Goal: Information Seeking & Learning: Learn about a topic

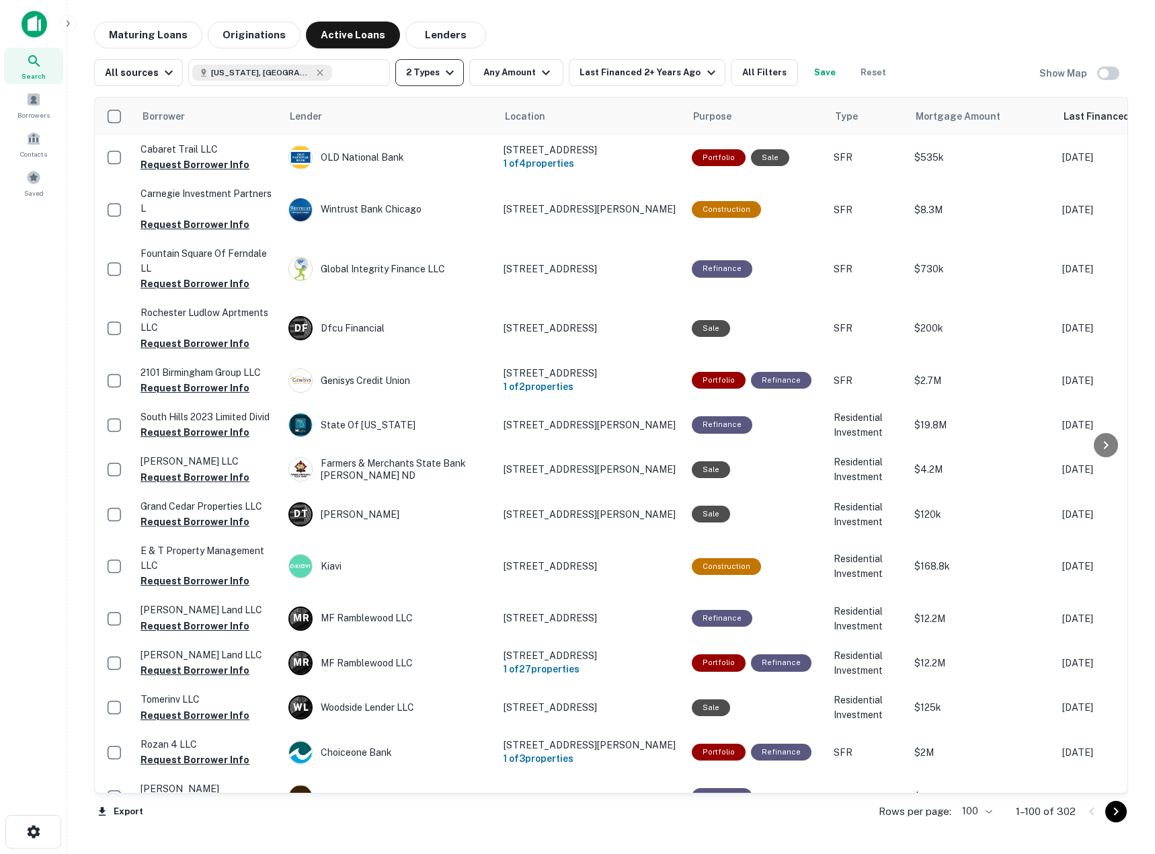
drag, startPoint x: 410, startPoint y: 42, endPoint x: 405, endPoint y: 71, distance: 30.0
click at [411, 42] on button "Lenders" at bounding box center [445, 35] width 81 height 27
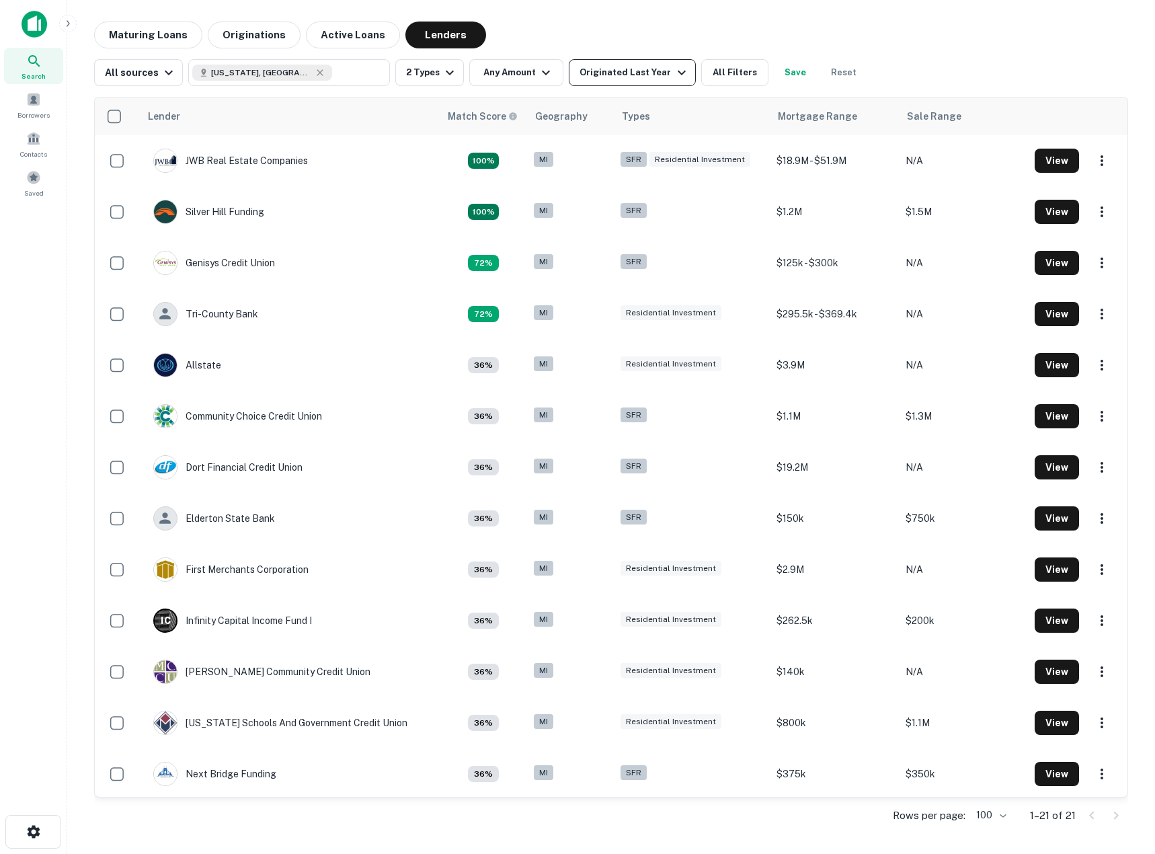
click at [621, 81] on button "Originated Last Year" at bounding box center [632, 72] width 126 height 27
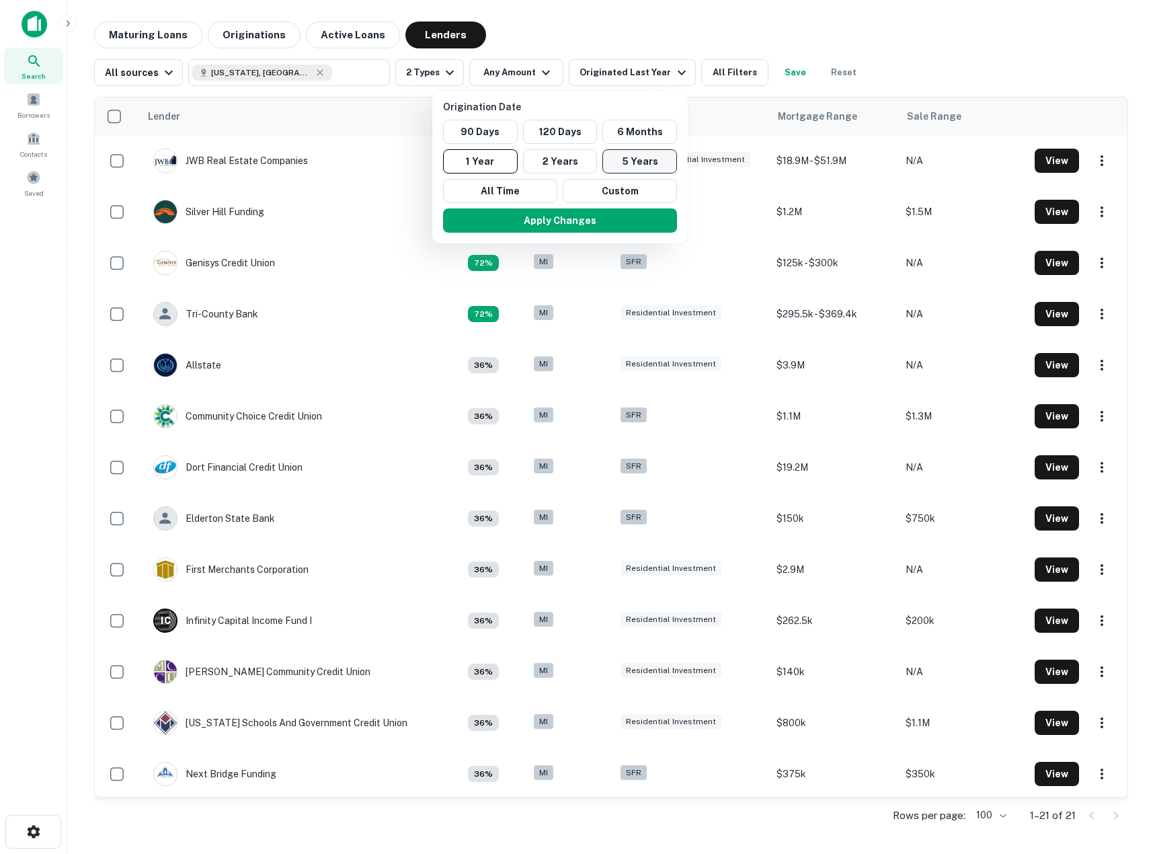
click at [625, 163] on button "5 Years" at bounding box center [639, 161] width 75 height 24
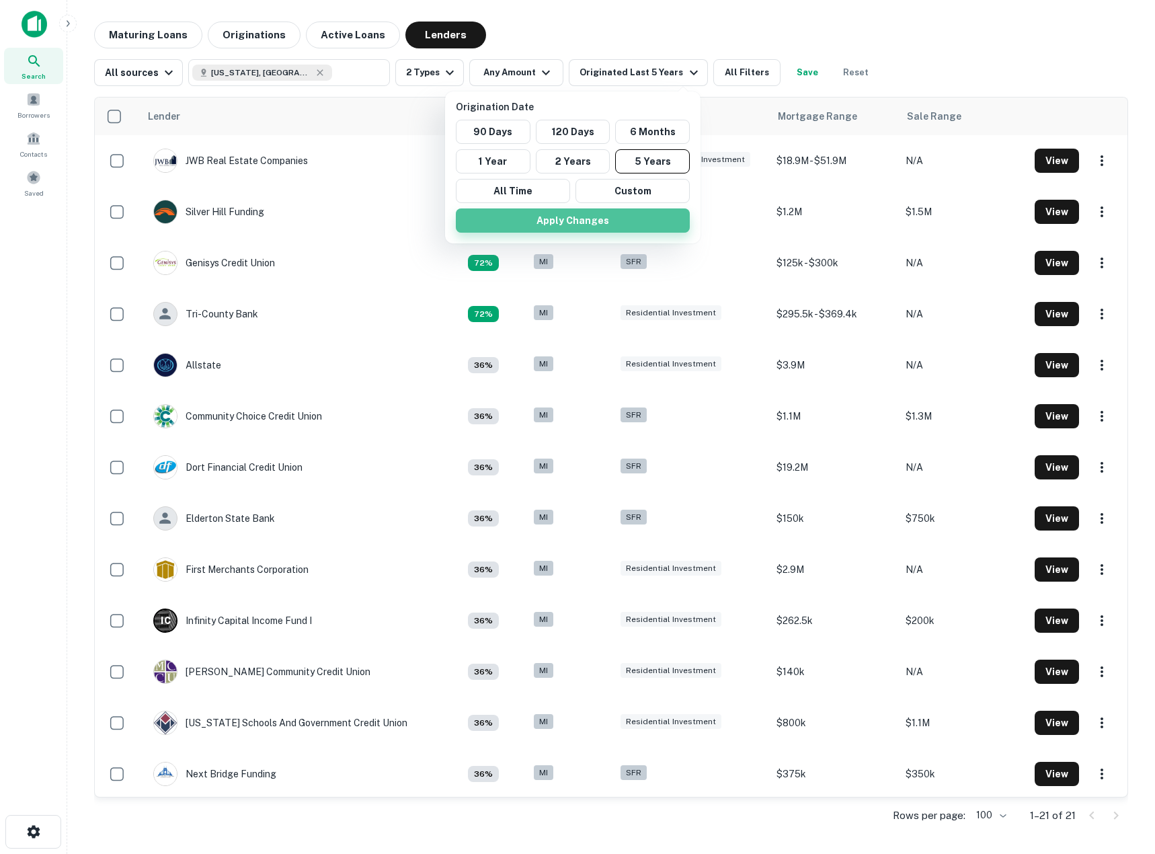
click at [588, 219] on button "Apply Changes" at bounding box center [573, 220] width 234 height 24
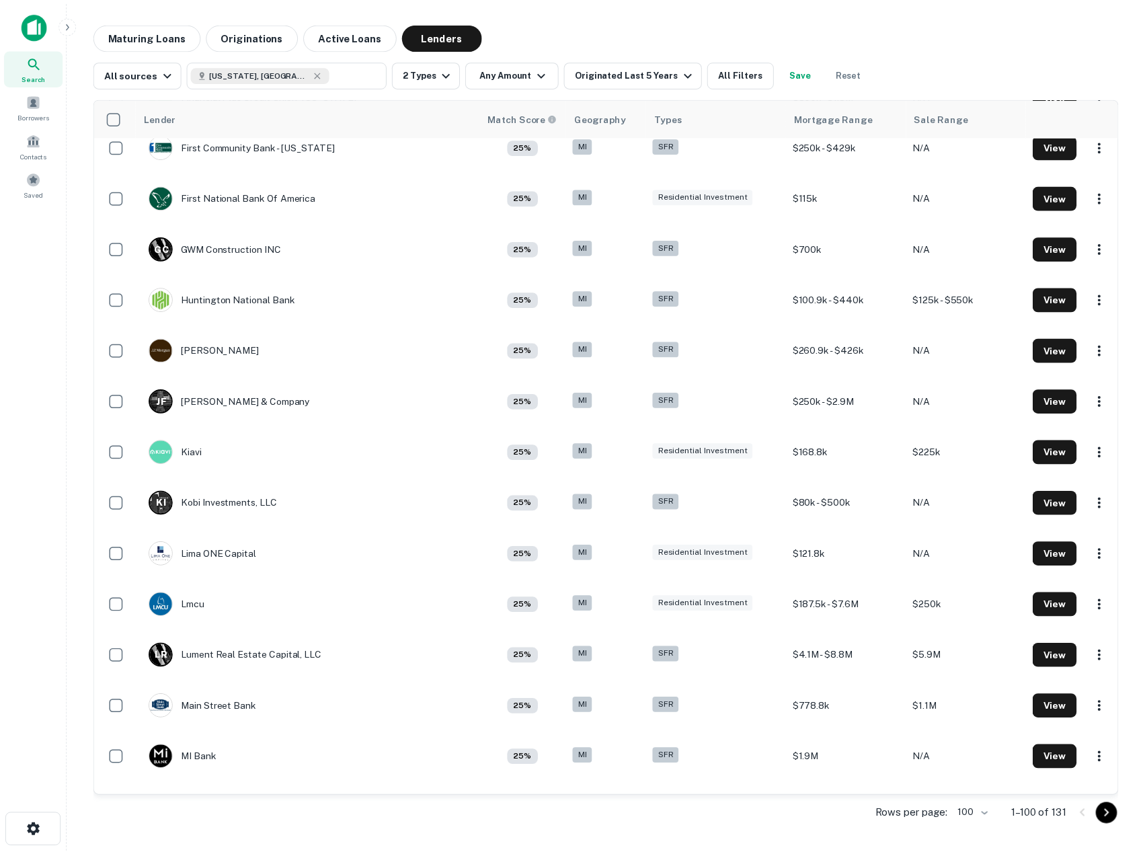
scroll to position [3228, 0]
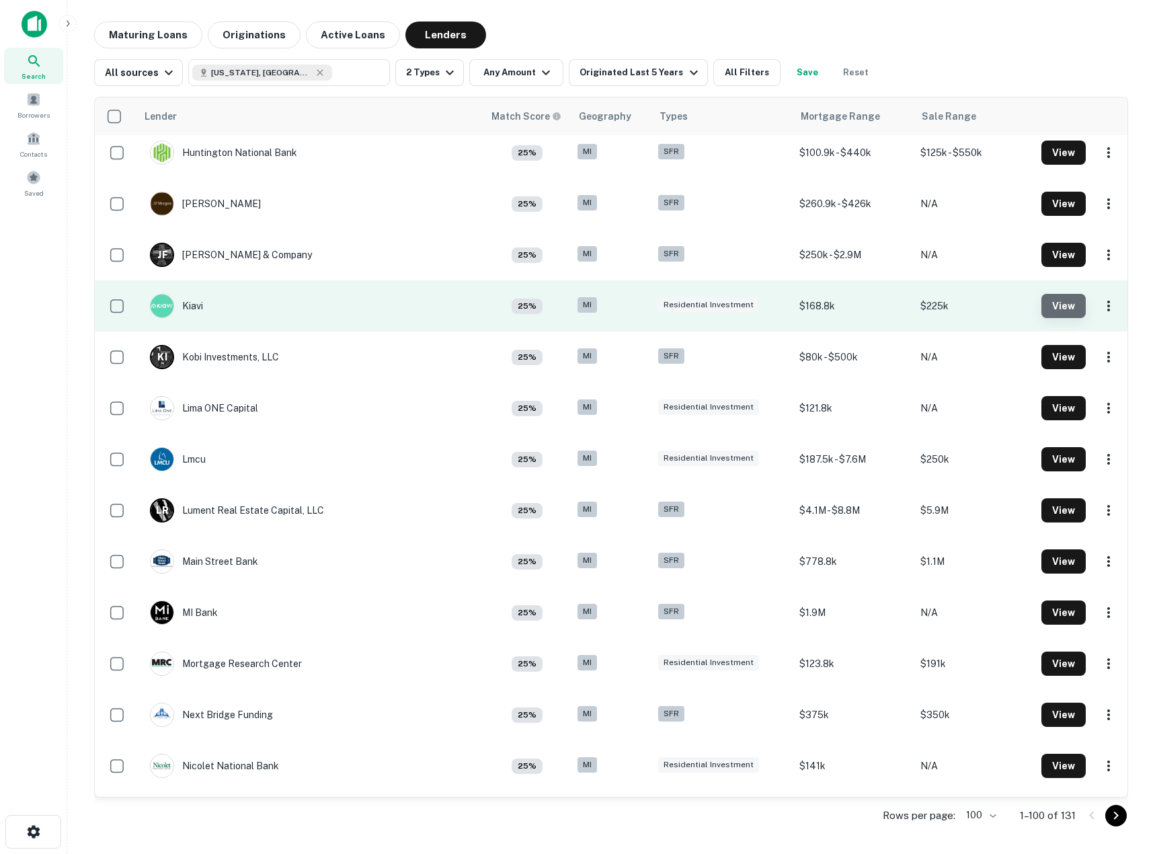
click at [1042, 309] on button "View" at bounding box center [1064, 306] width 44 height 24
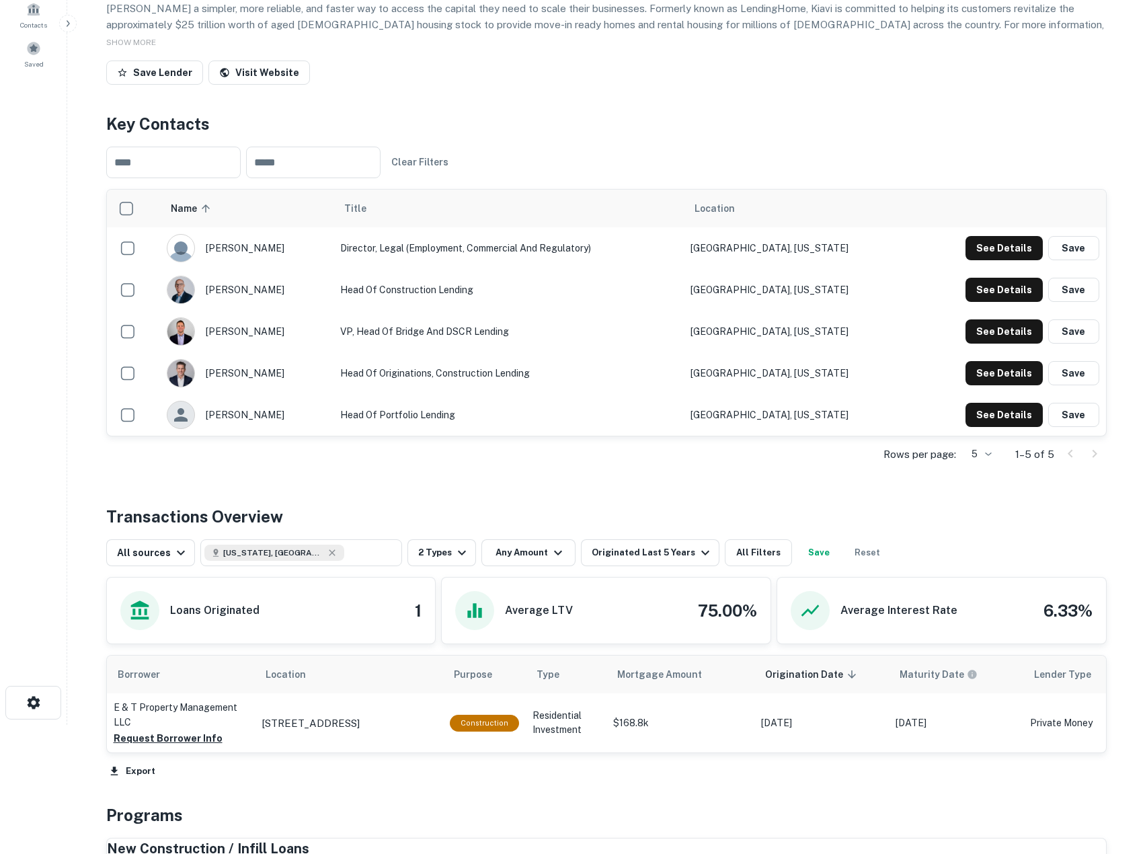
scroll to position [309, 0]
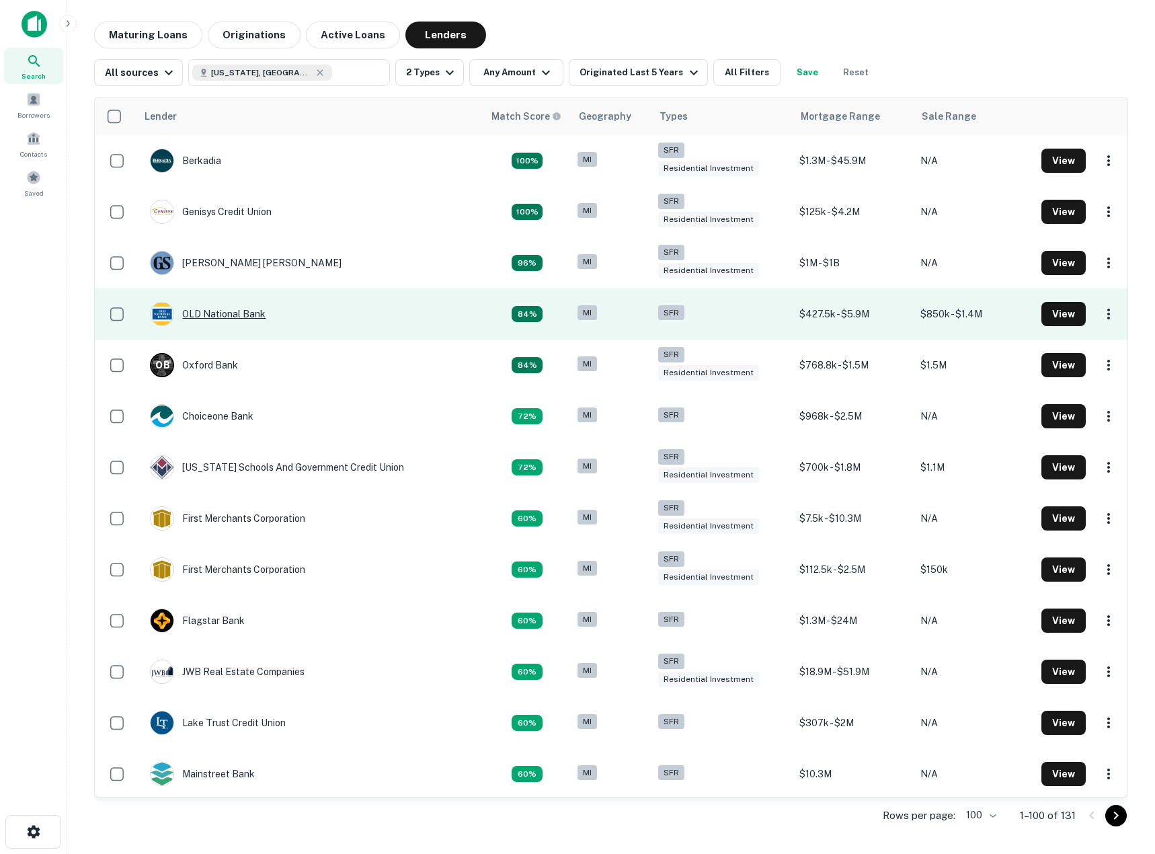
click at [244, 313] on div "OLD National Bank" at bounding box center [208, 314] width 116 height 24
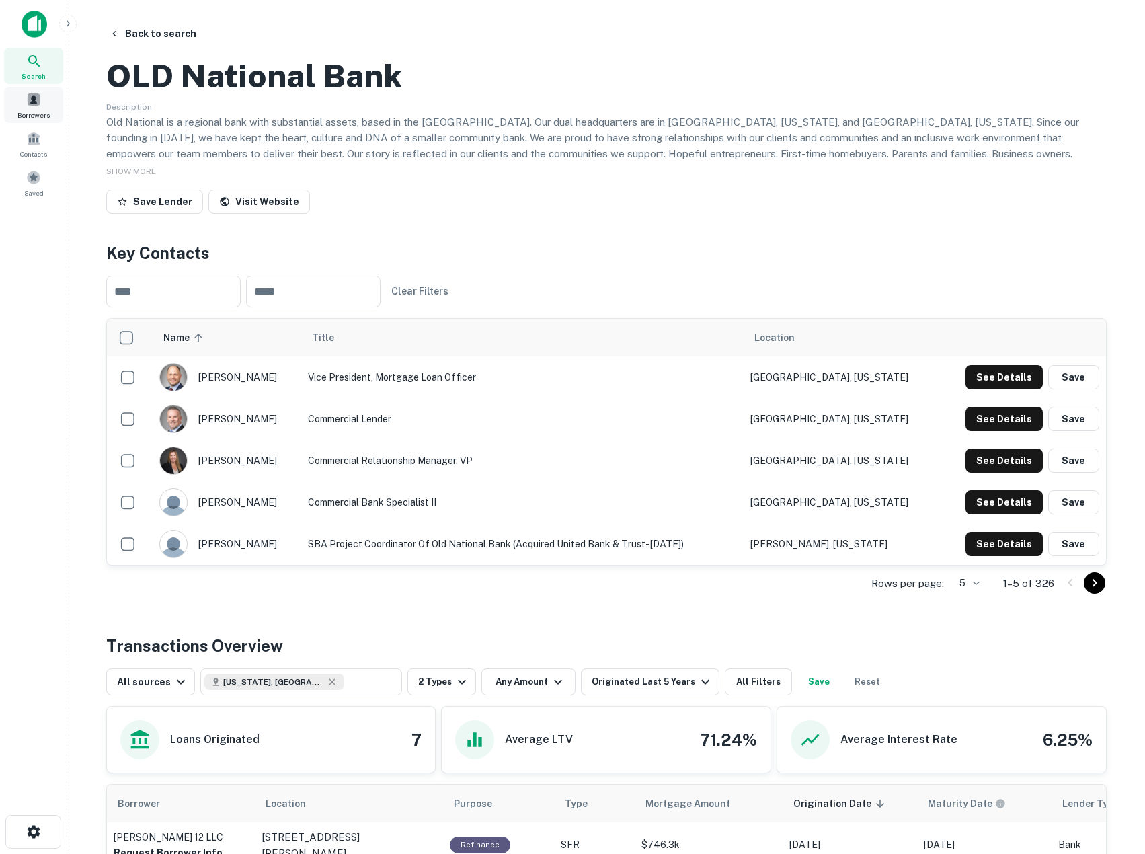
click at [40, 104] on span at bounding box center [33, 99] width 15 height 15
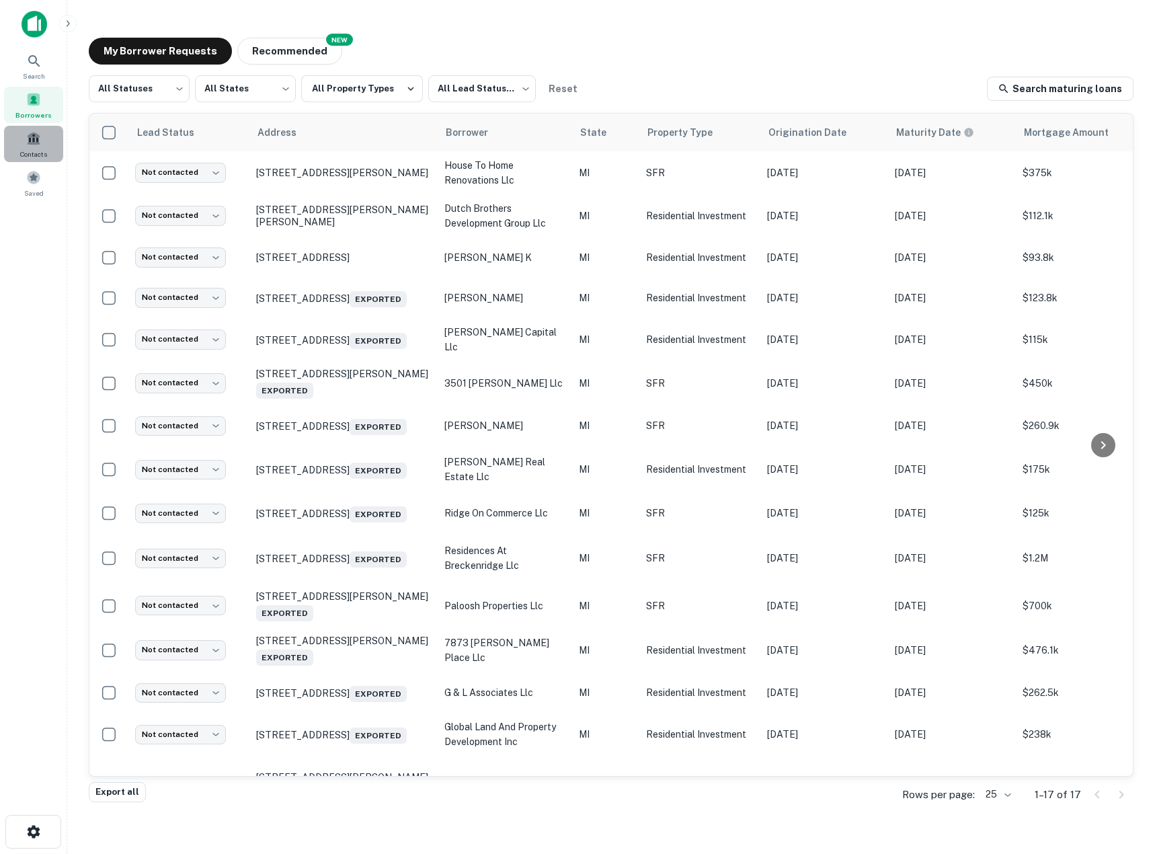
click at [31, 138] on span at bounding box center [33, 138] width 15 height 15
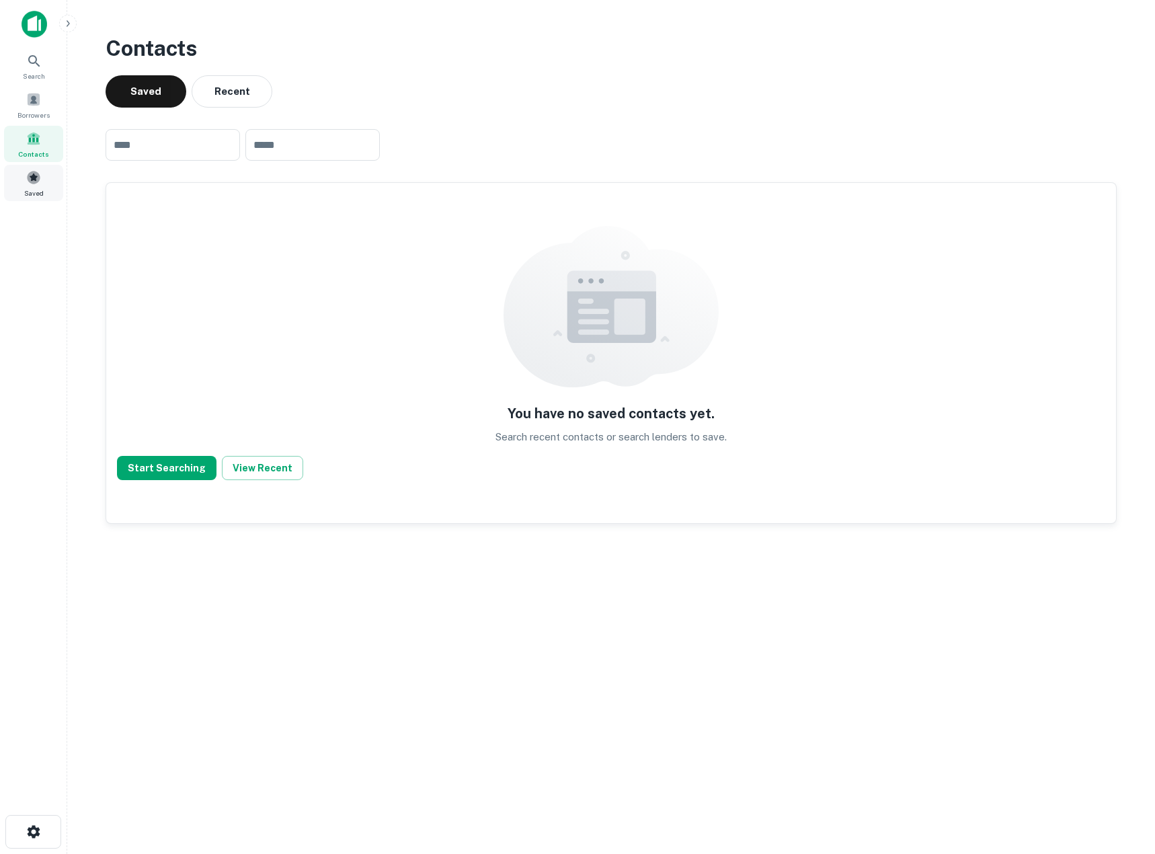
click at [41, 177] on div "Saved" at bounding box center [33, 183] width 59 height 36
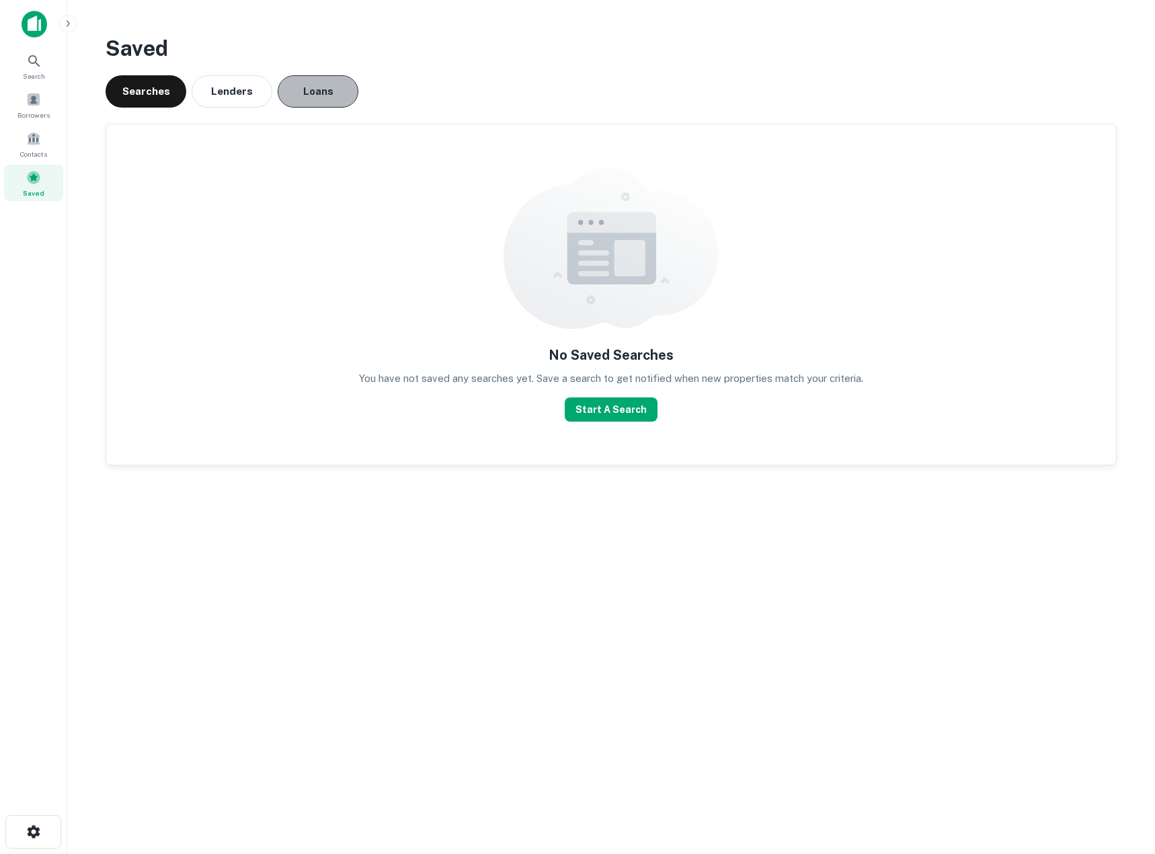
click at [319, 91] on button "Loans" at bounding box center [318, 91] width 81 height 32
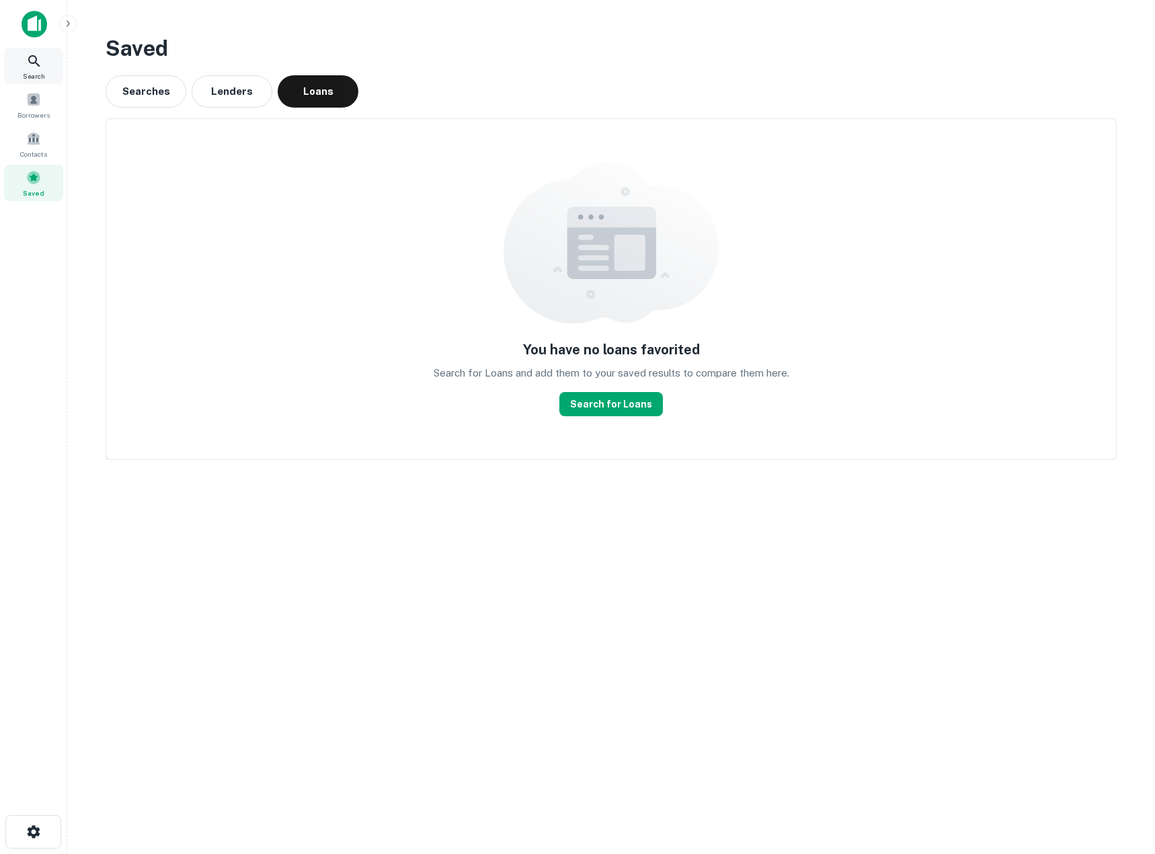
click at [38, 65] on icon at bounding box center [33, 60] width 11 height 11
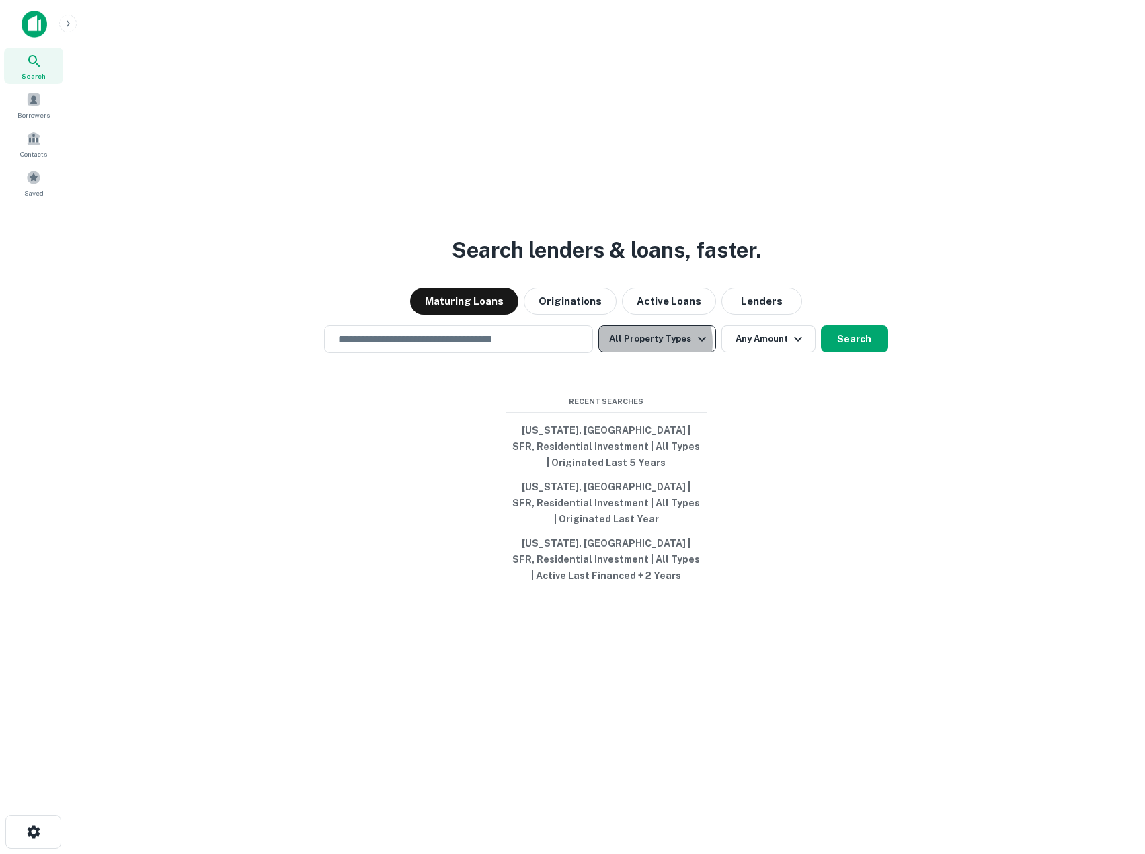
click at [646, 342] on button "All Property Types" at bounding box center [656, 338] width 117 height 27
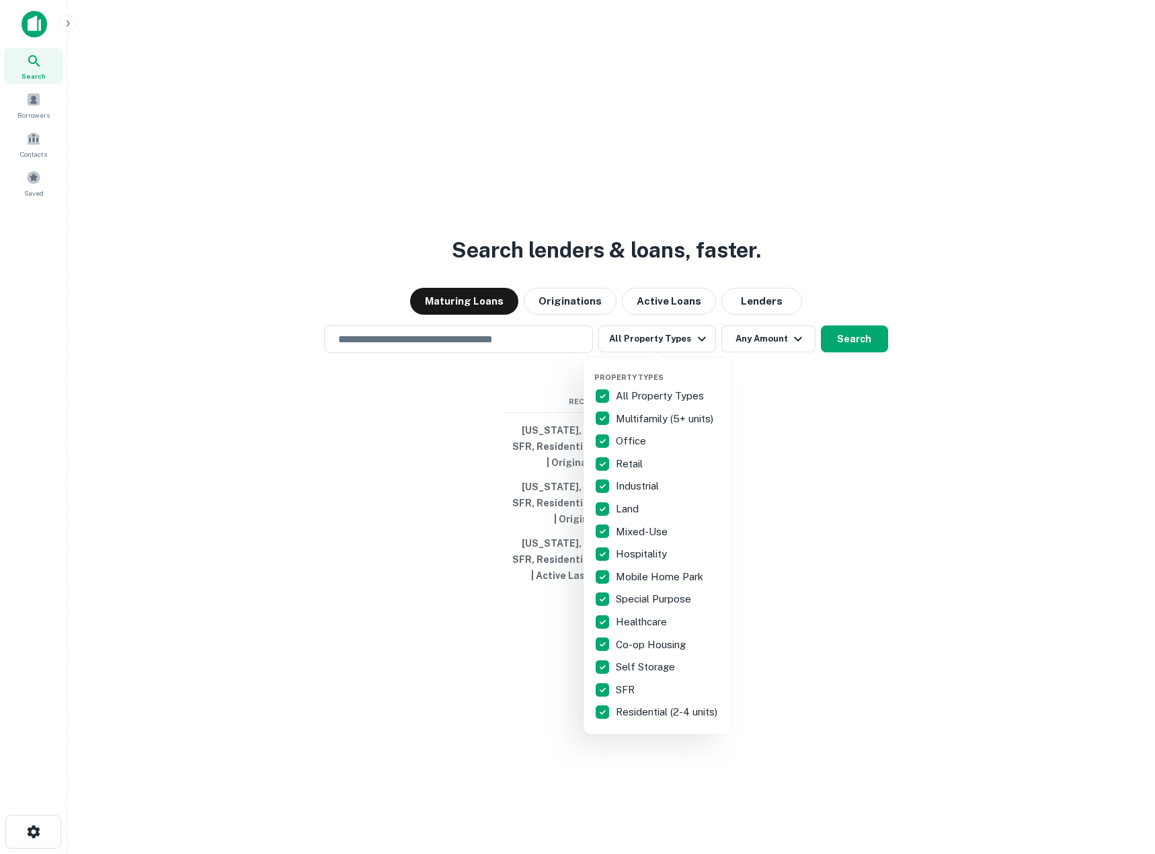
click at [651, 387] on div "All Property Types" at bounding box center [657, 396] width 126 height 23
click at [631, 691] on p "SFR" at bounding box center [627, 690] width 22 height 16
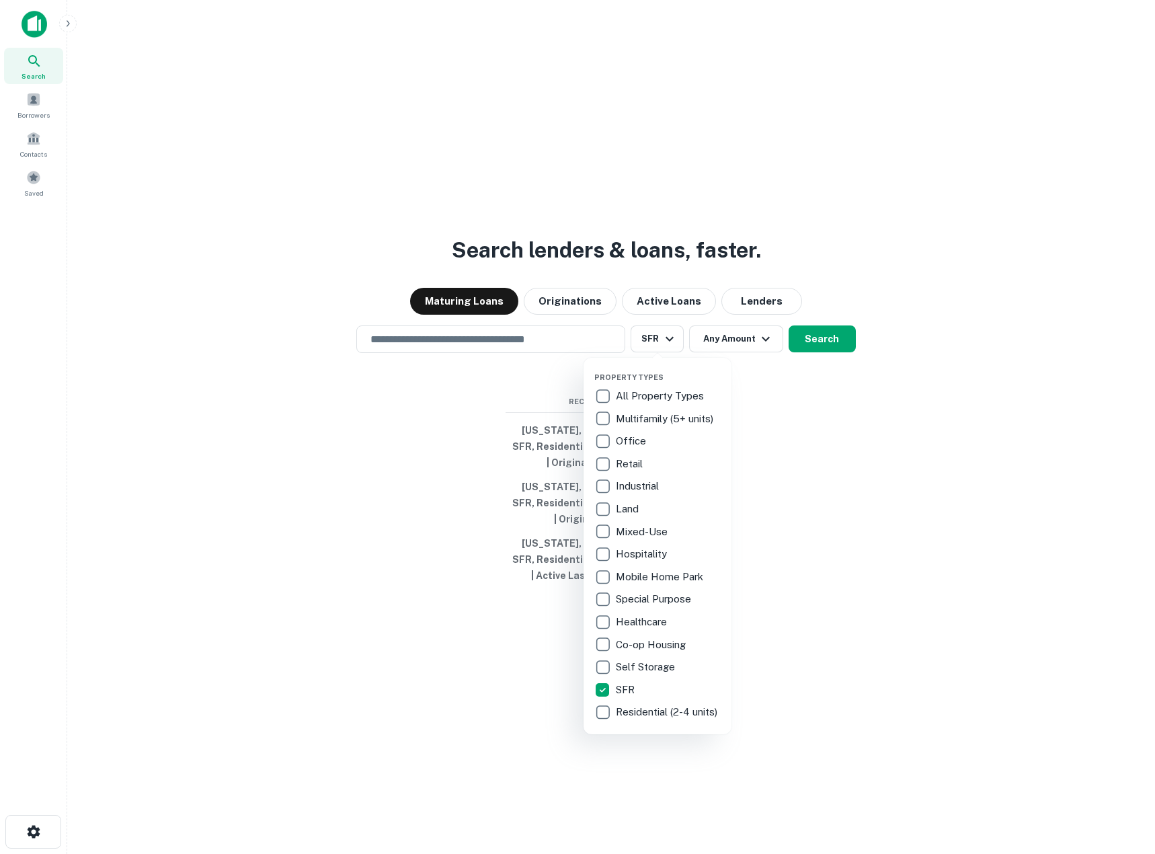
click at [635, 714] on p "Residential (2-4 units)" at bounding box center [668, 712] width 104 height 16
click at [321, 542] on div at bounding box center [577, 427] width 1155 height 854
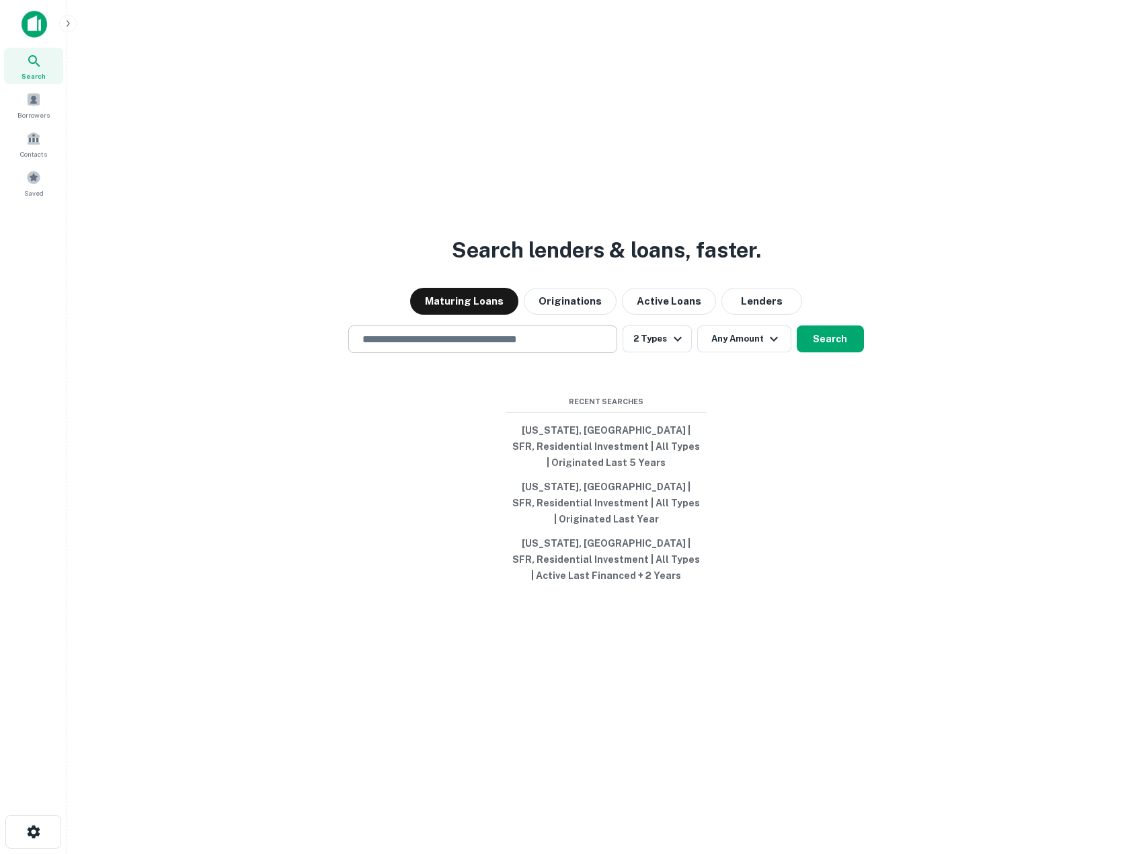
click at [410, 346] on input "text" at bounding box center [482, 339] width 257 height 15
click at [412, 329] on div "​" at bounding box center [482, 339] width 269 height 28
type input "**********"
click at [212, 553] on div "**********" at bounding box center [606, 459] width 1056 height 854
click at [734, 336] on button "Any Amount" at bounding box center [744, 338] width 94 height 27
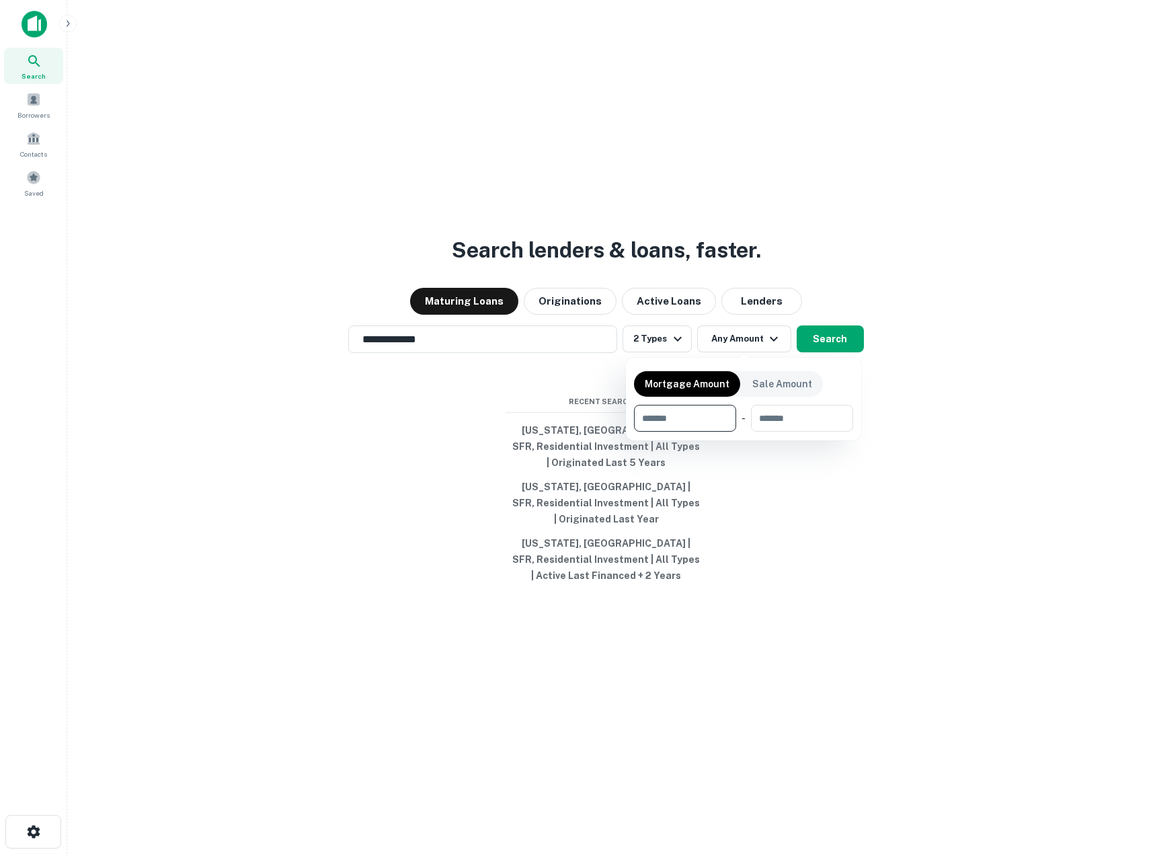
type input "*"
click at [444, 556] on div at bounding box center [577, 427] width 1155 height 854
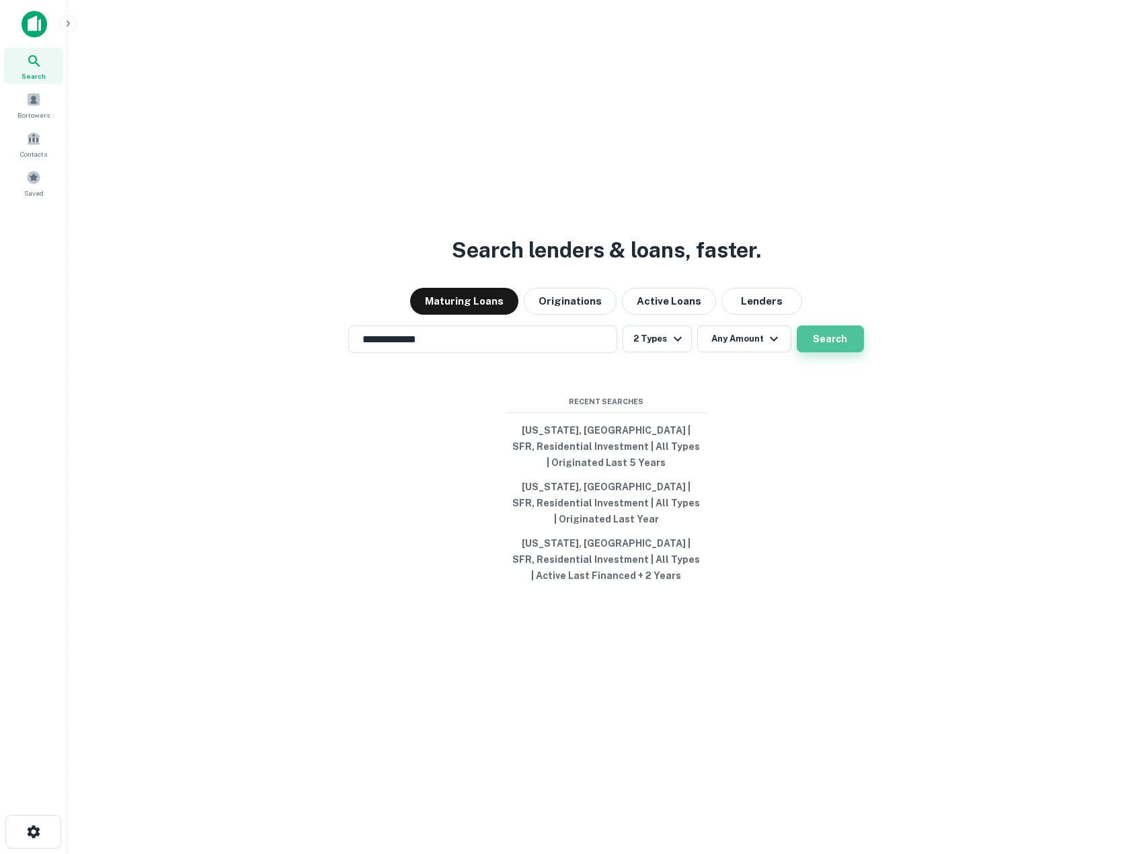
click at [826, 338] on button "Search" at bounding box center [830, 338] width 67 height 27
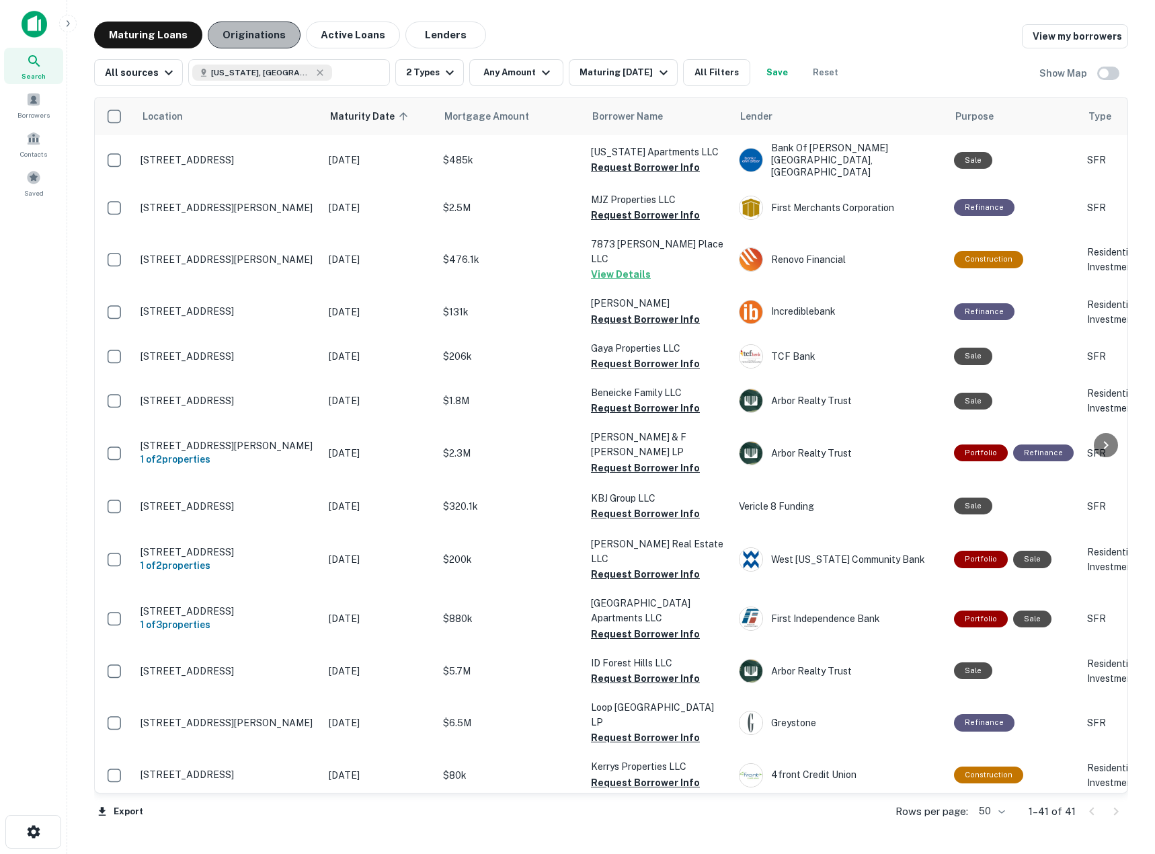
click at [250, 37] on button "Originations" at bounding box center [254, 35] width 93 height 27
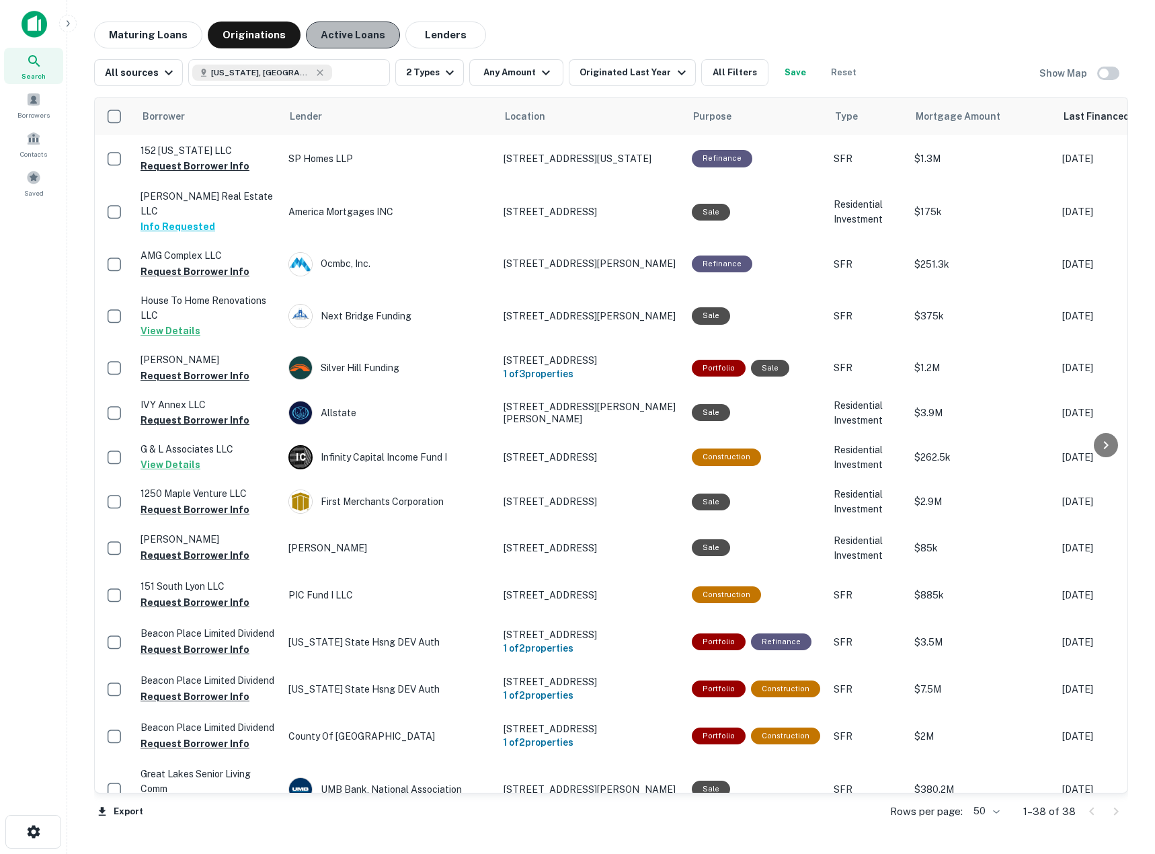
click at [346, 30] on button "Active Loans" at bounding box center [353, 35] width 94 height 27
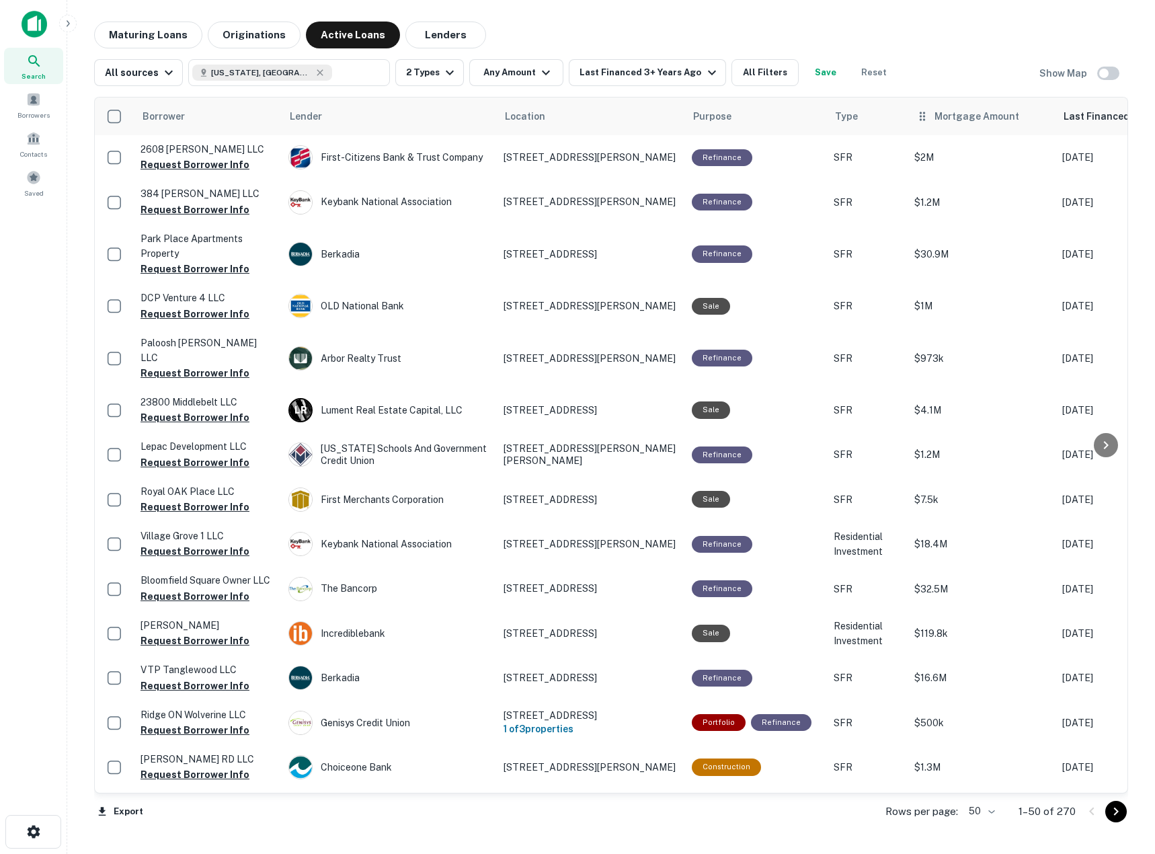
click at [949, 129] on th "Mortgage Amount" at bounding box center [982, 117] width 148 height 38
click at [996, 119] on span "Mortgage Amount" at bounding box center [986, 116] width 102 height 16
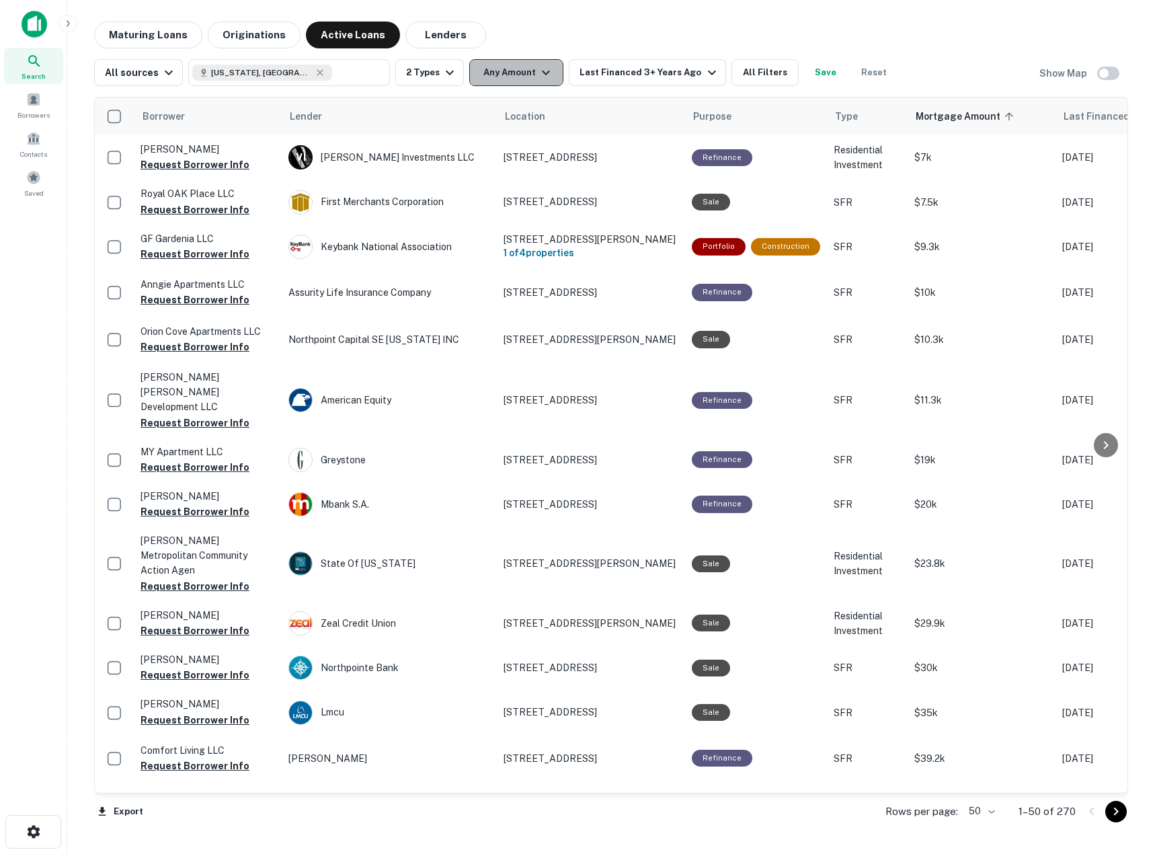
click at [522, 69] on button "Any Amount" at bounding box center [516, 72] width 94 height 27
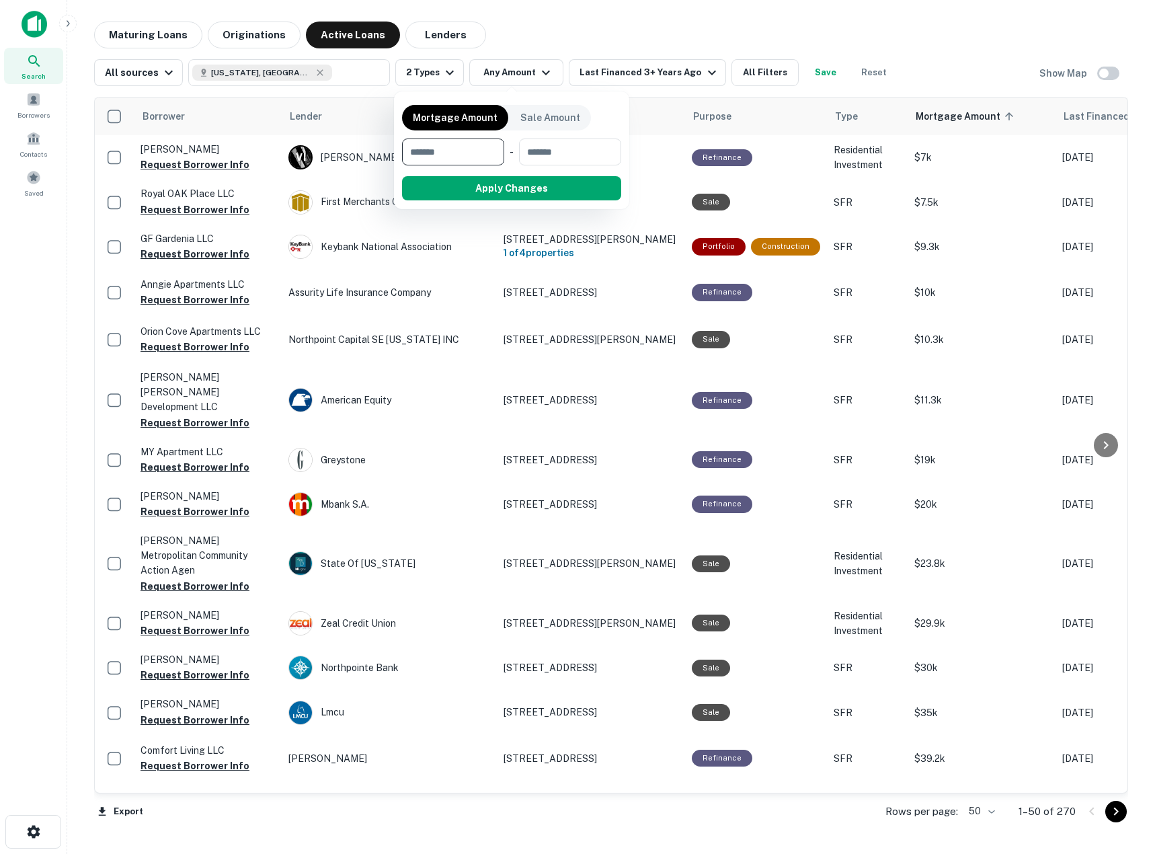
click at [464, 144] on input "number" at bounding box center [448, 152] width 93 height 27
type input "*"
type input "******"
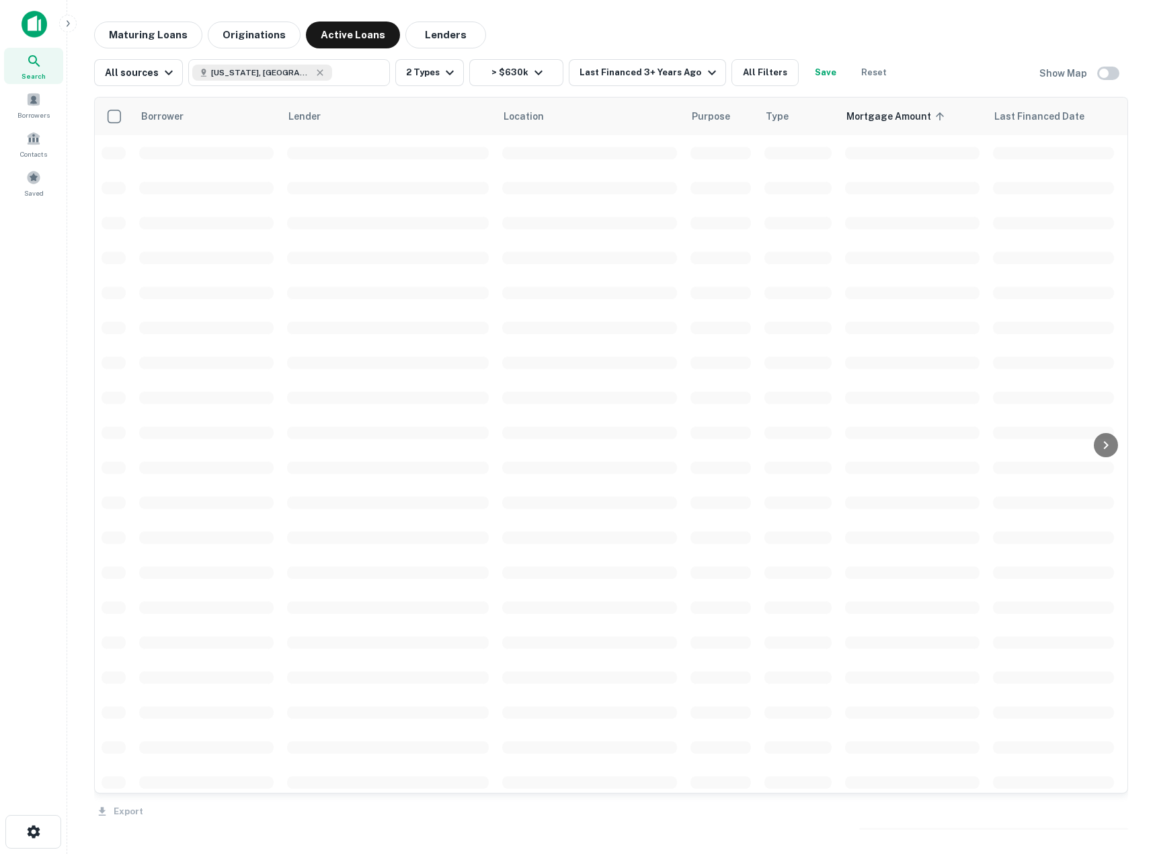
click at [461, 147] on span at bounding box center [388, 153] width 202 height 13
click at [508, 81] on button "> $630k" at bounding box center [516, 72] width 94 height 27
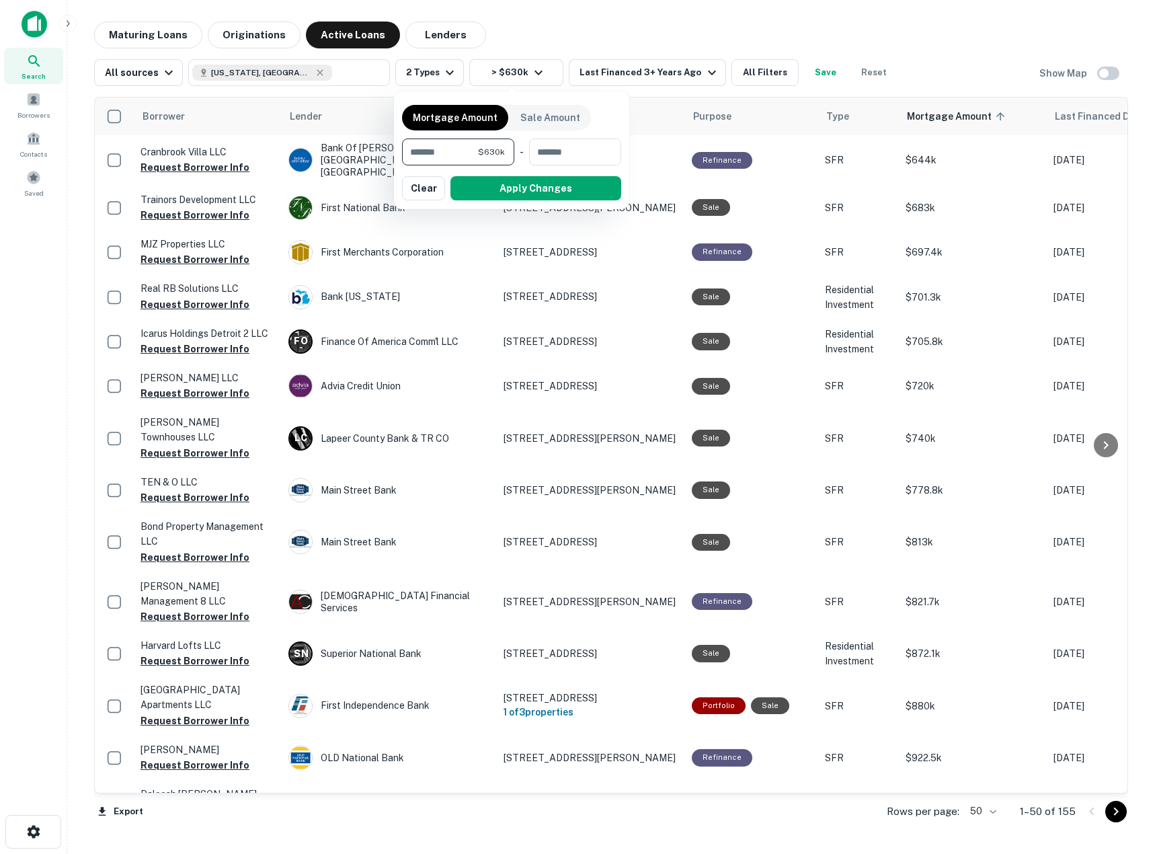
click at [474, 158] on input "******" at bounding box center [440, 152] width 76 height 27
type input "*****"
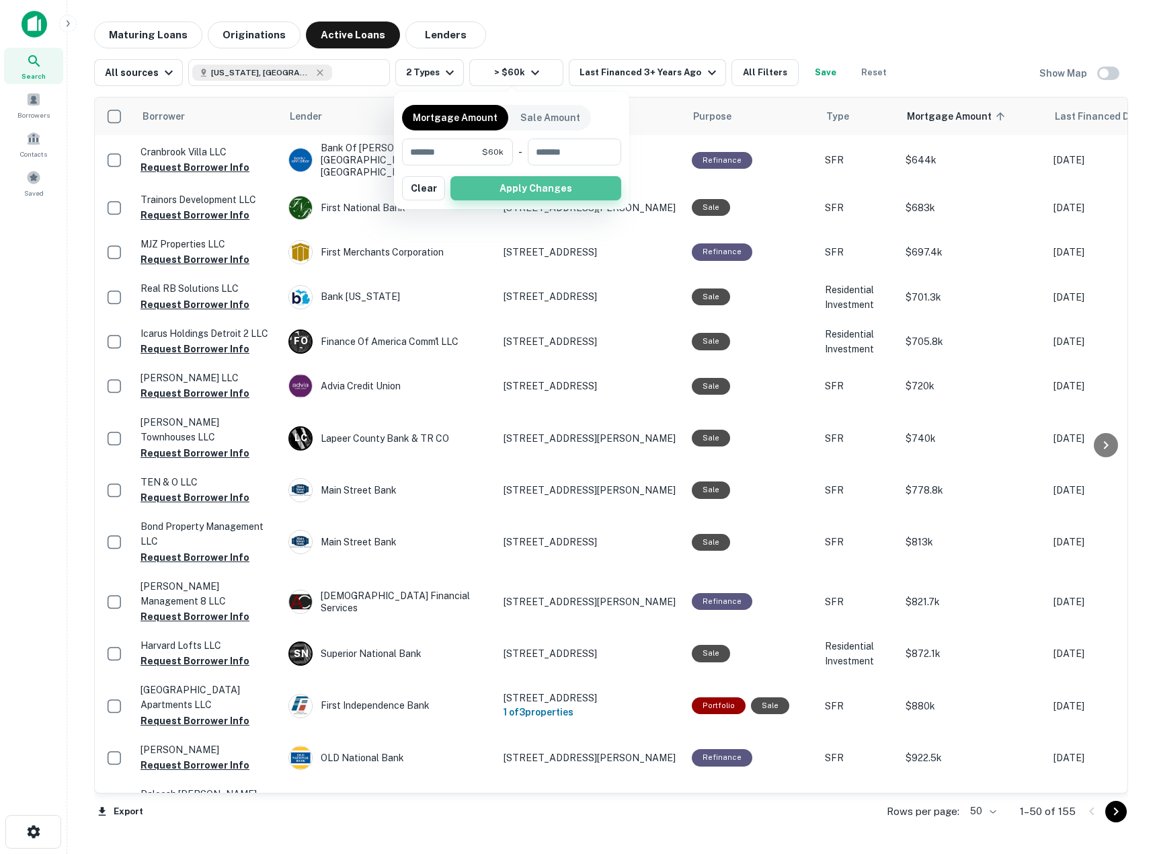
click at [486, 184] on button "Apply Changes" at bounding box center [536, 188] width 171 height 24
